Goal: Check status: Check status

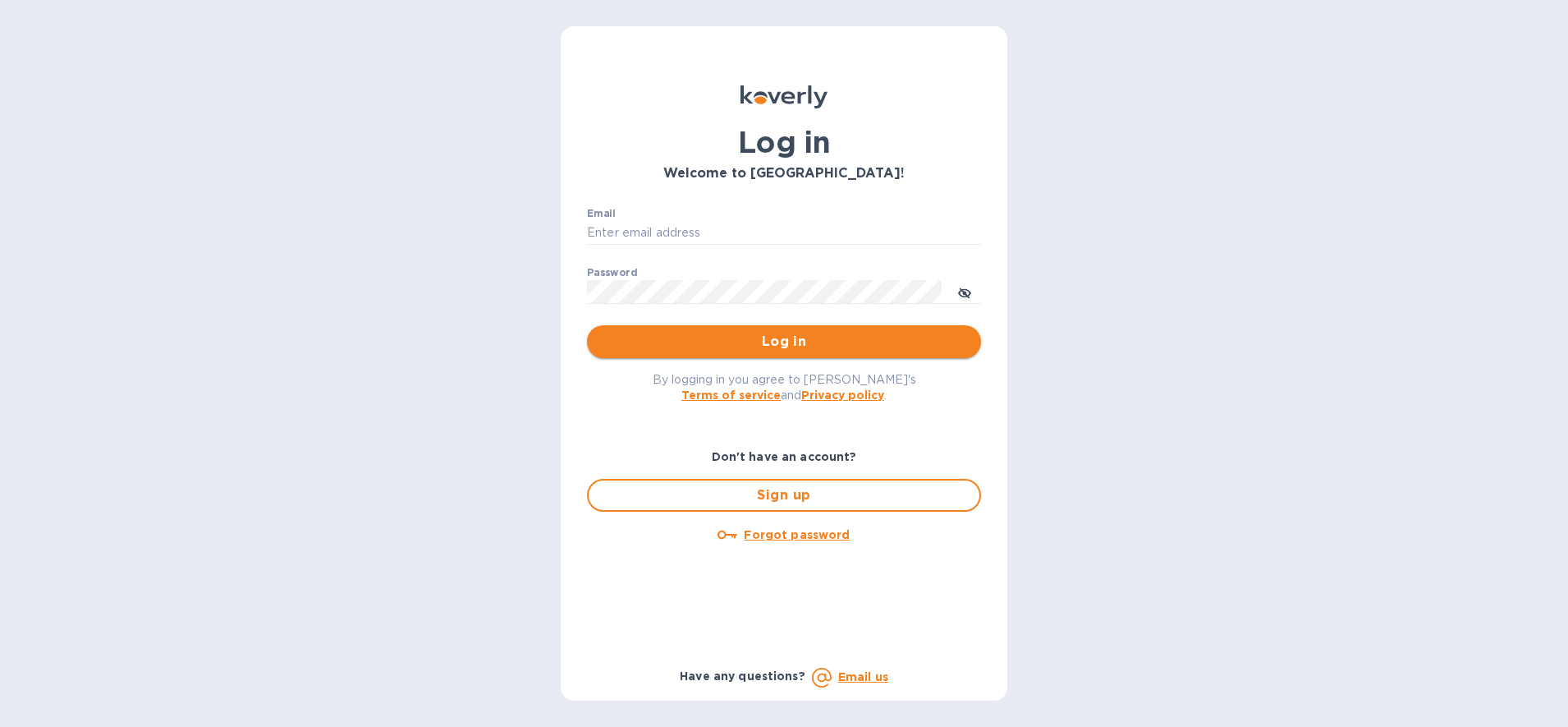
type input "edali.g@citymoonlight.com"
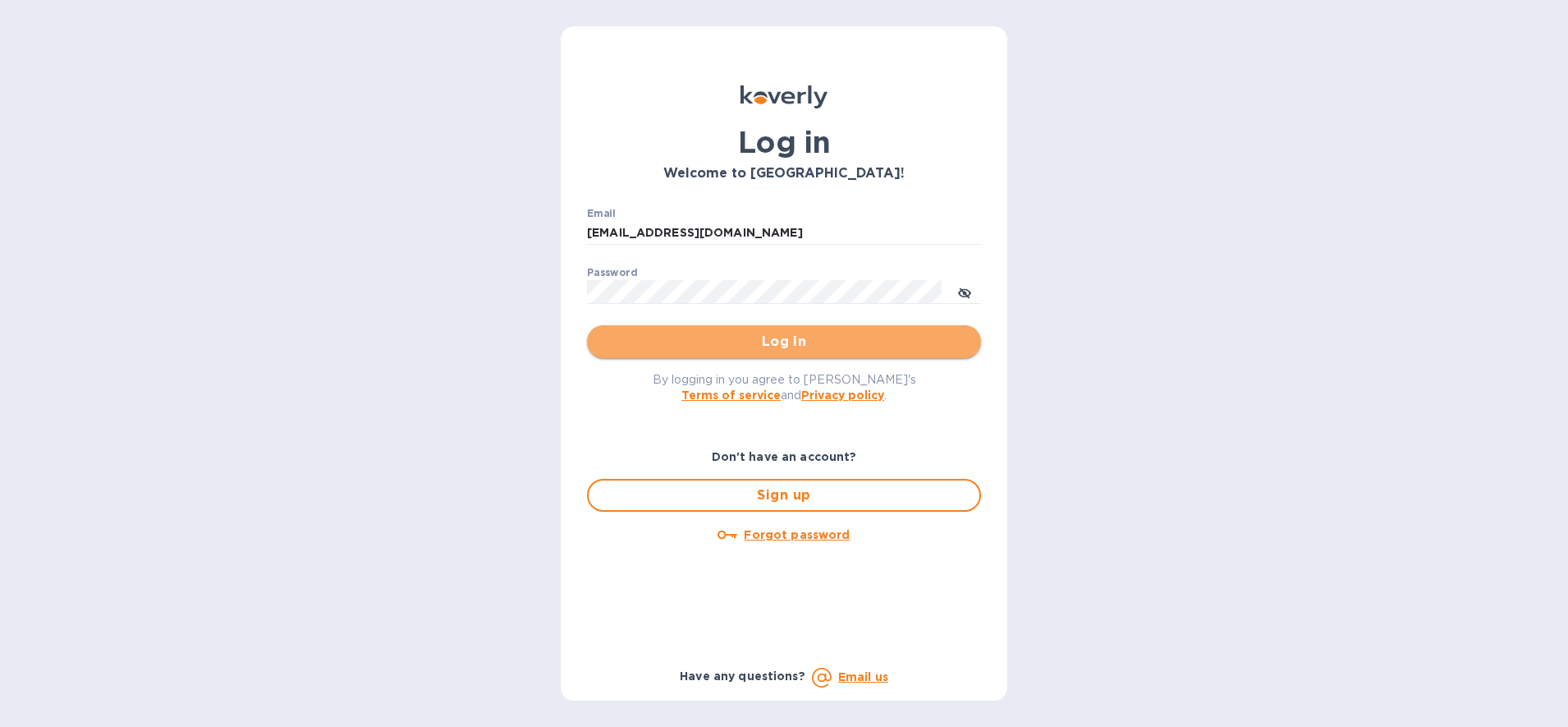
click at [677, 341] on span "Log in" at bounding box center [784, 342] width 368 height 20
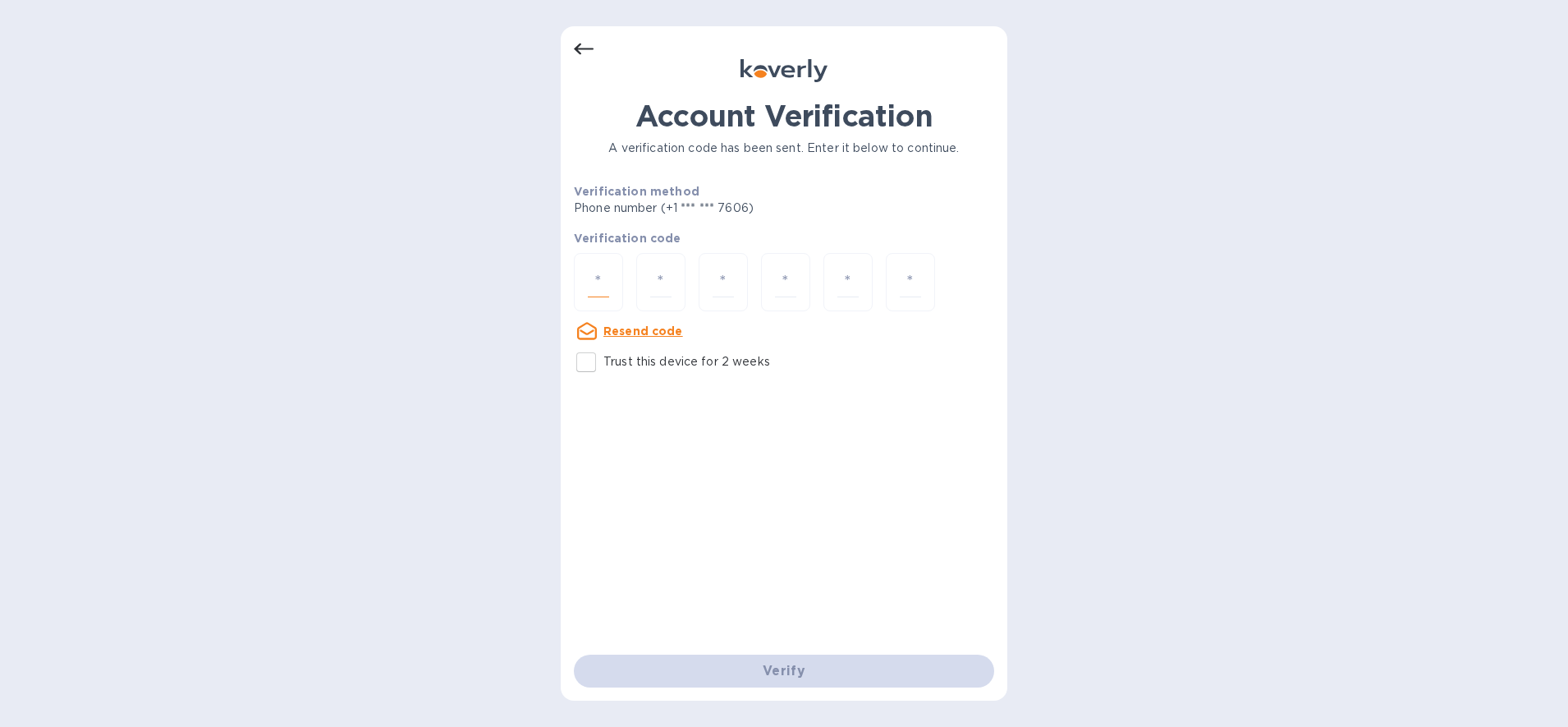
click at [604, 294] on input "number" at bounding box center [598, 282] width 21 height 31
paste input "6"
type input "6"
type input "7"
type input "8"
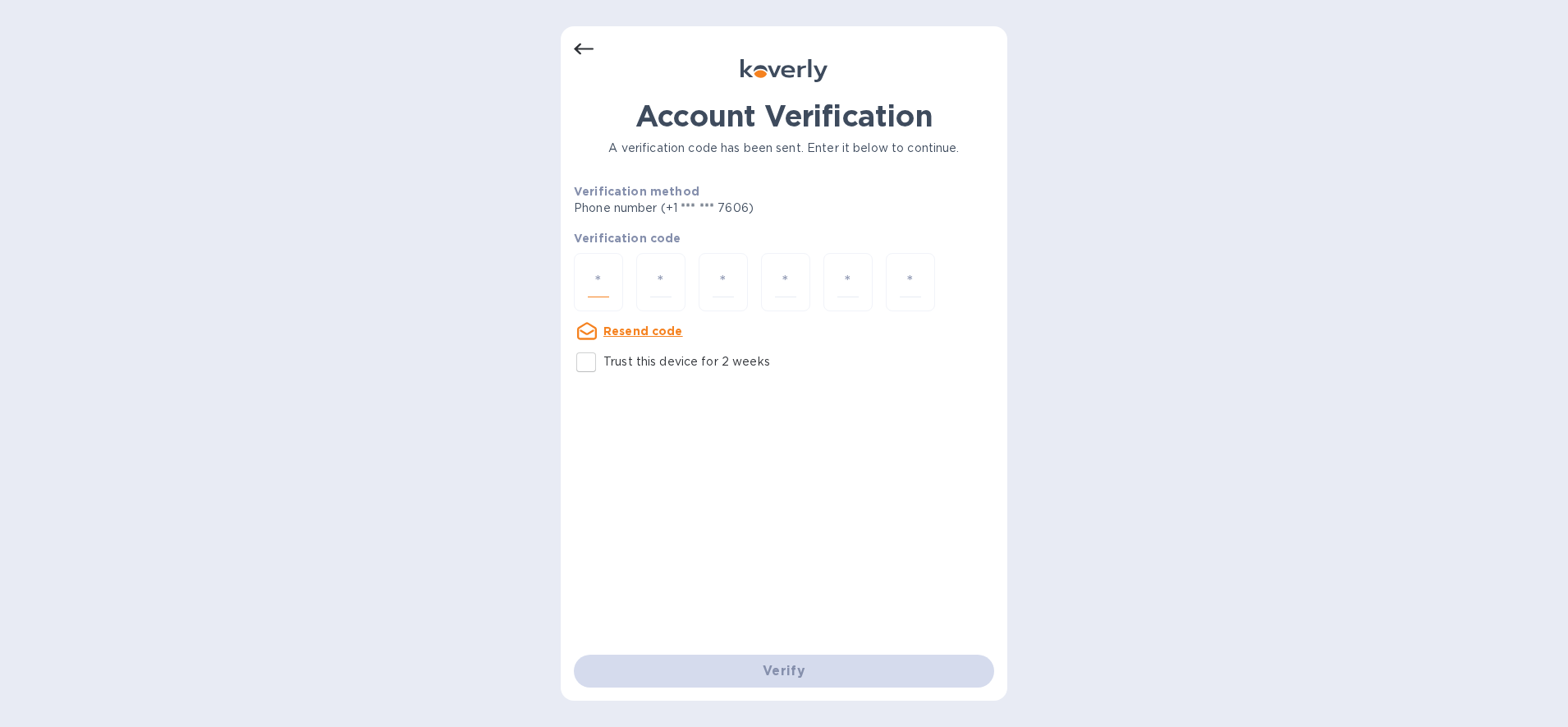
type input "1"
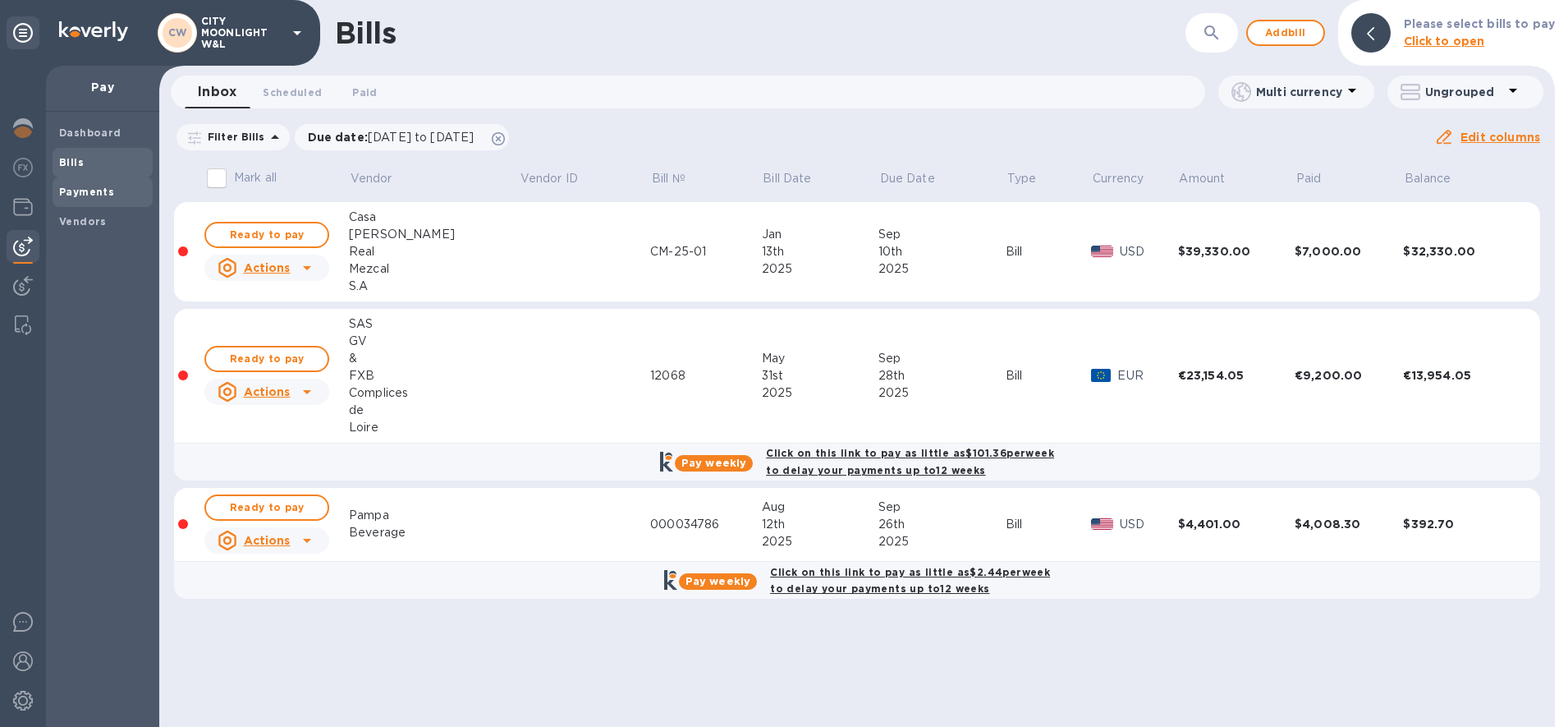
click at [78, 197] on b "Payments" at bounding box center [87, 192] width 55 height 12
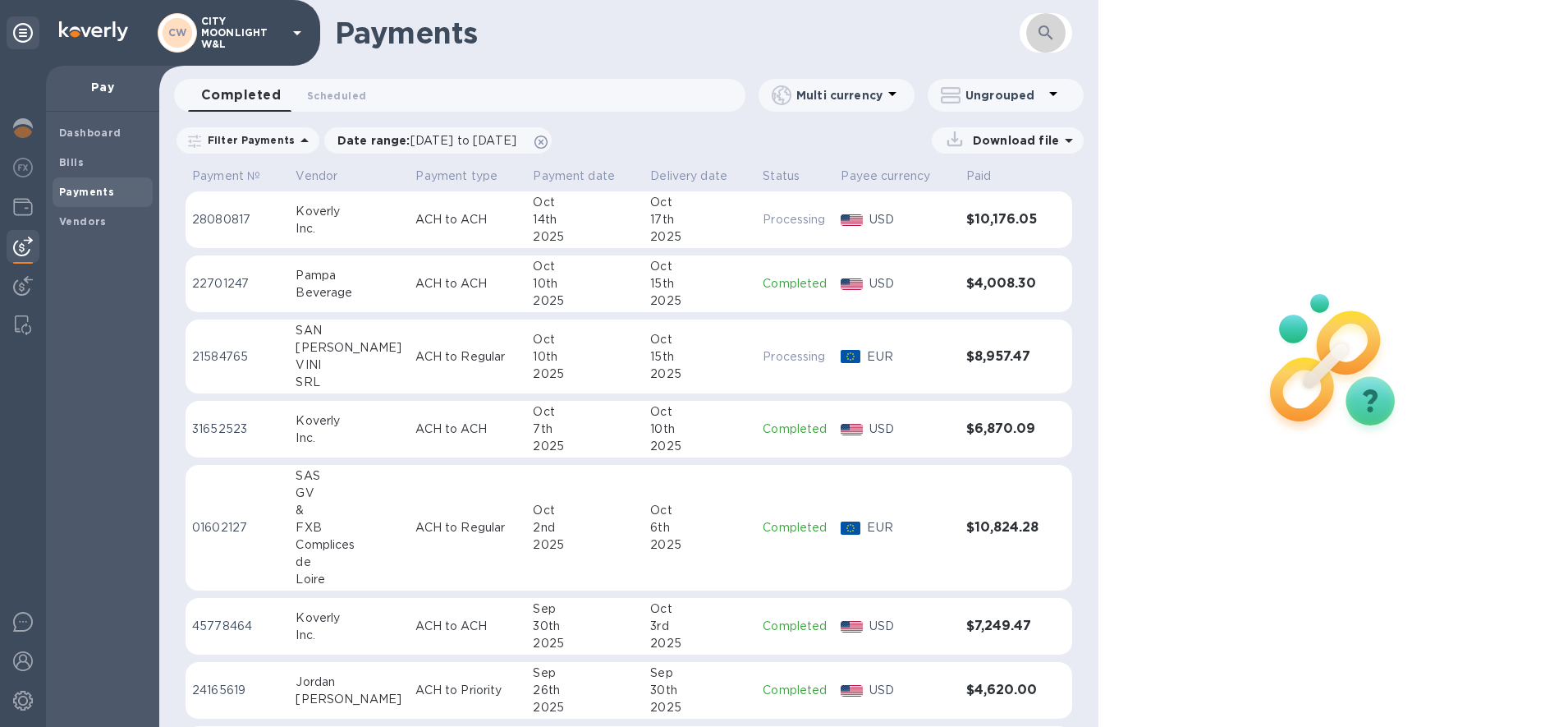
click at [1044, 39] on icon "button" at bounding box center [1045, 32] width 20 height 20
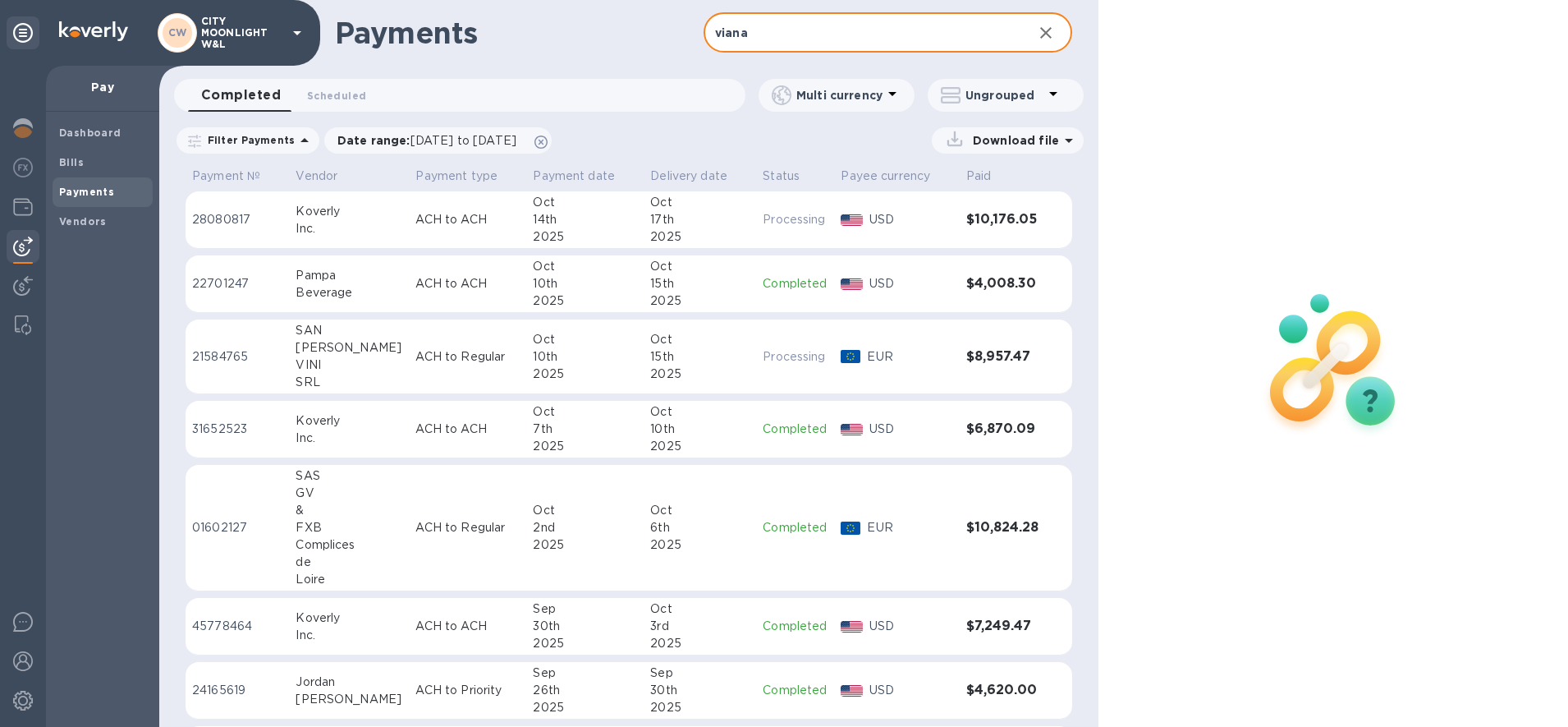
type input "viana"
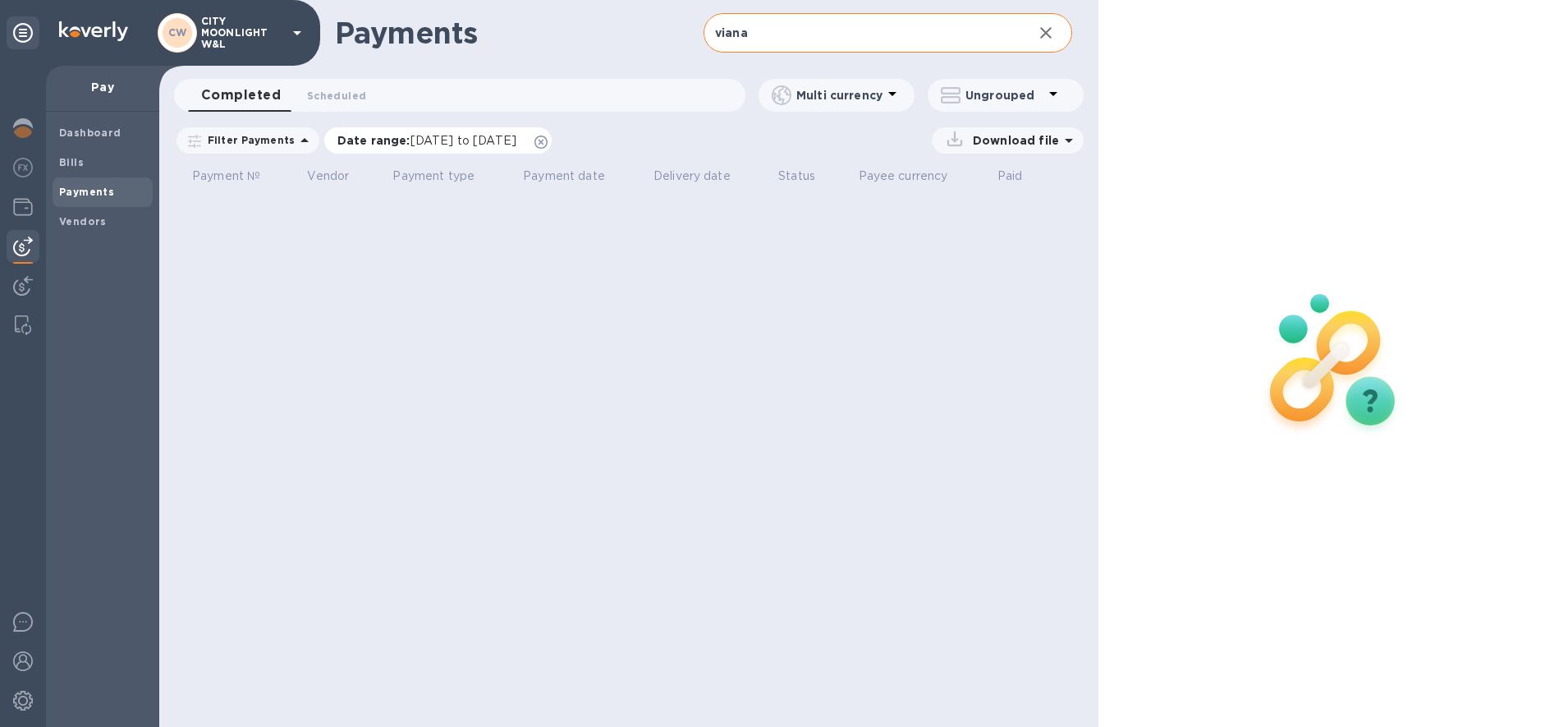
click at [547, 137] on icon at bounding box center [541, 142] width 13 height 13
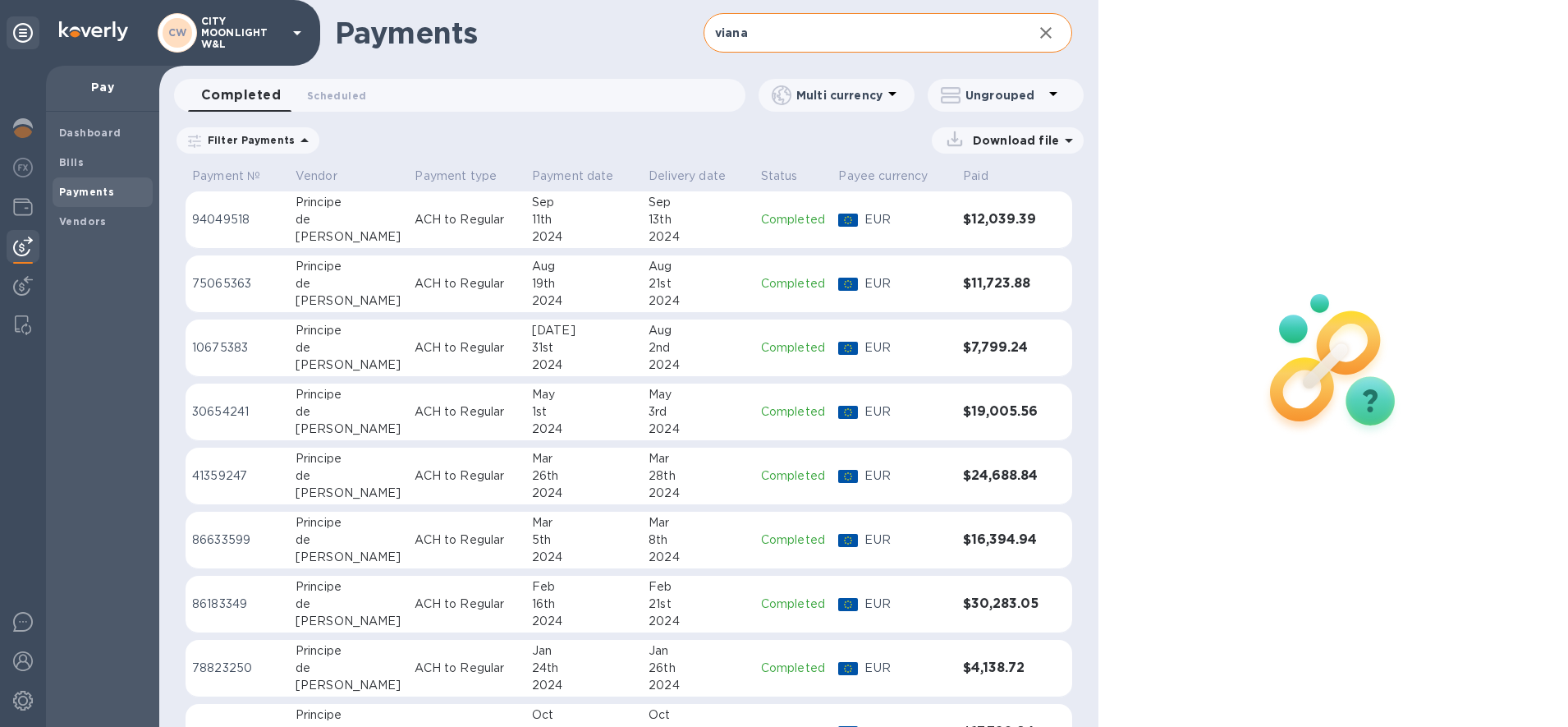
click at [558, 221] on div "11th" at bounding box center [584, 219] width 103 height 17
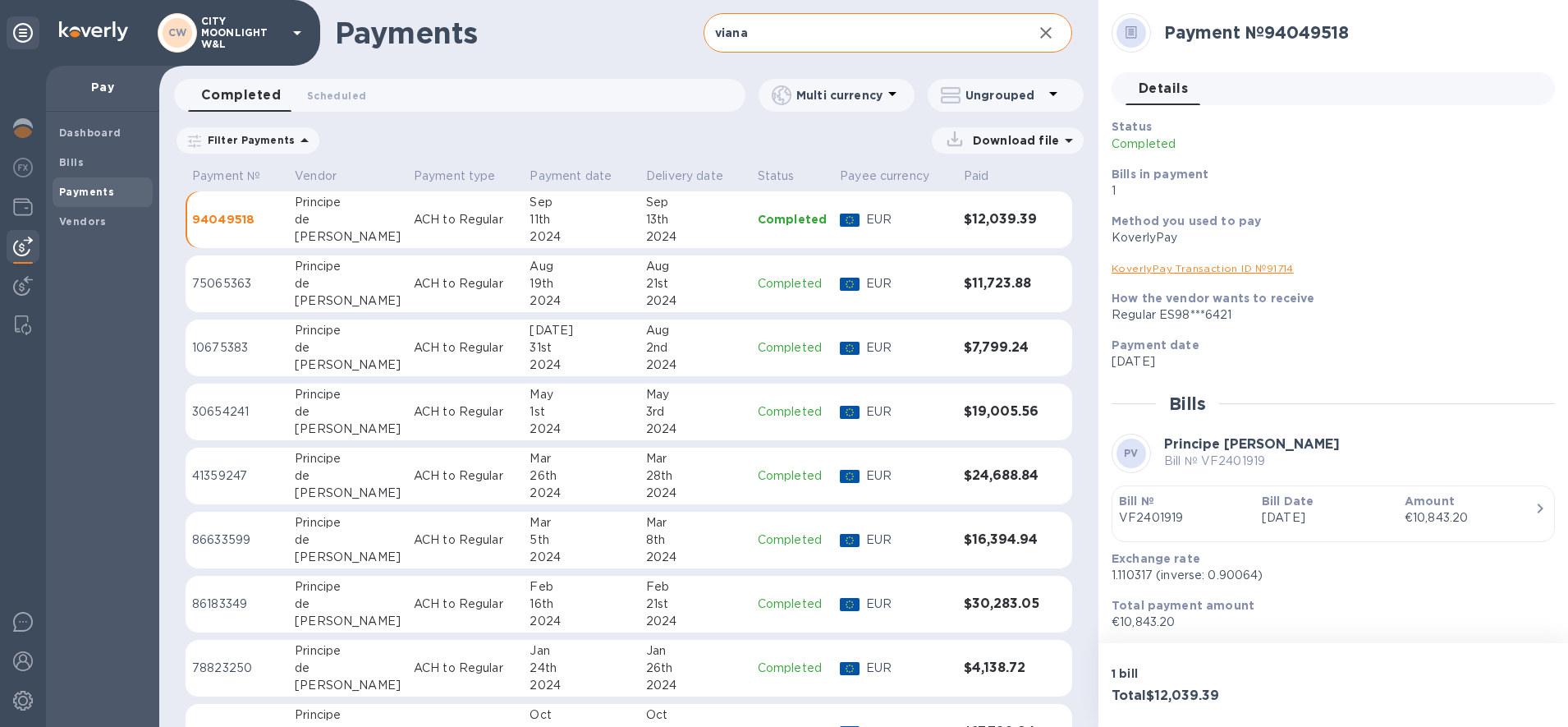
click at [1188, 267] on link "KoverlyPay Transaction ID № 91714" at bounding box center [1203, 268] width 182 height 12
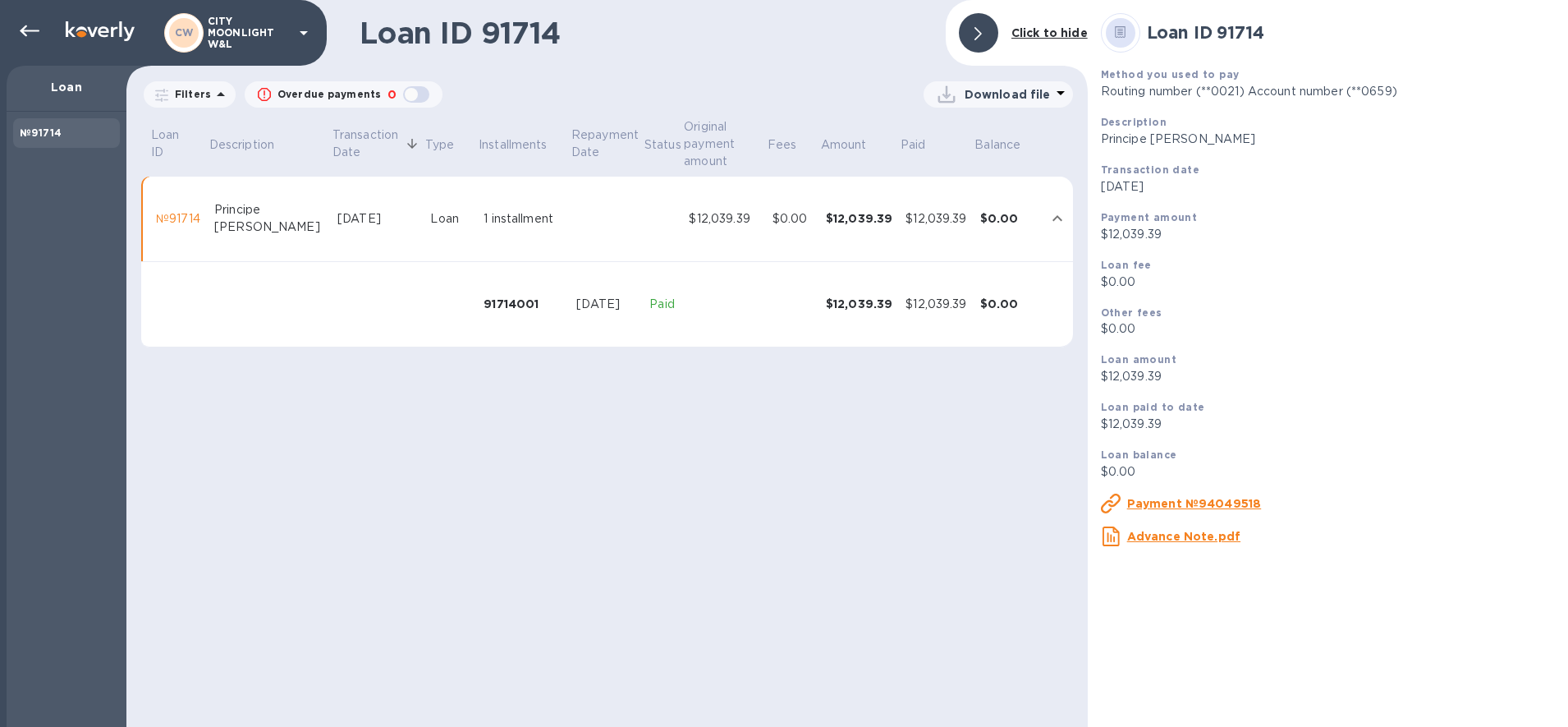
click at [1179, 535] on u "Advance Note.pdf" at bounding box center [1184, 536] width 113 height 13
